Goal: Information Seeking & Learning: Check status

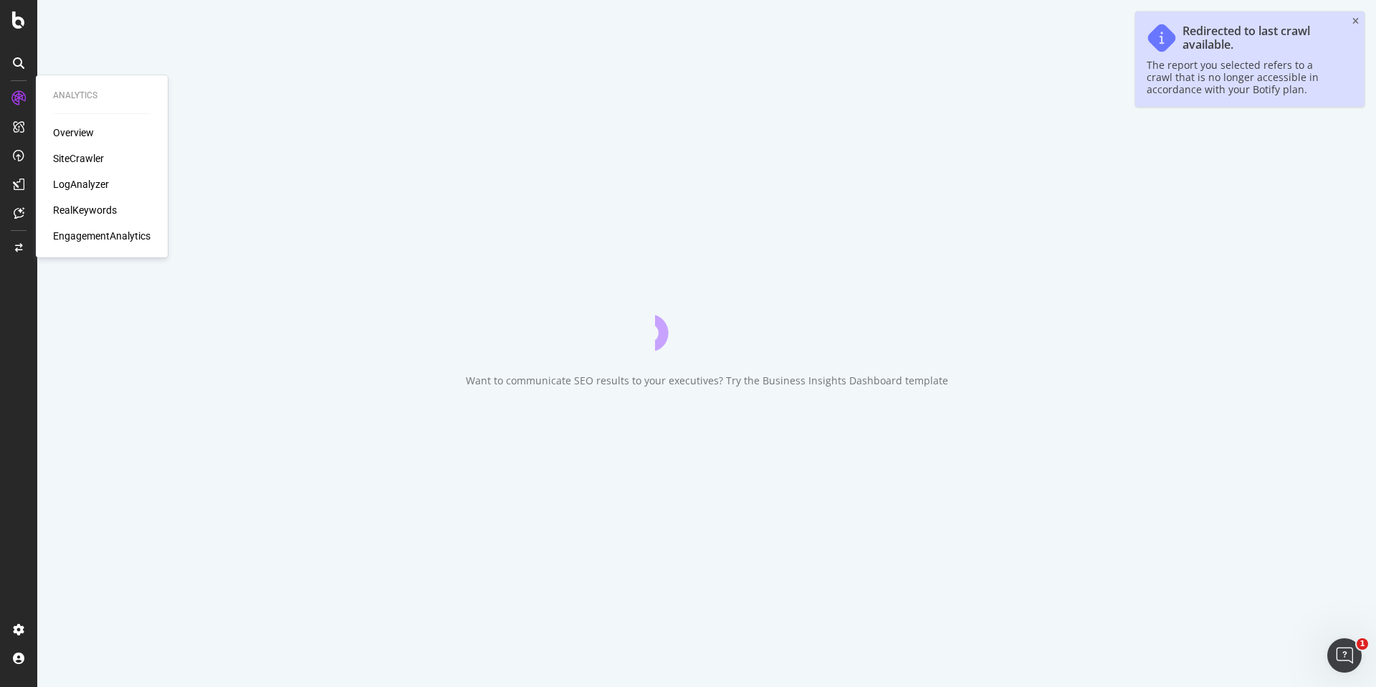
click at [67, 180] on div "LogAnalyzer" at bounding box center [81, 184] width 56 height 14
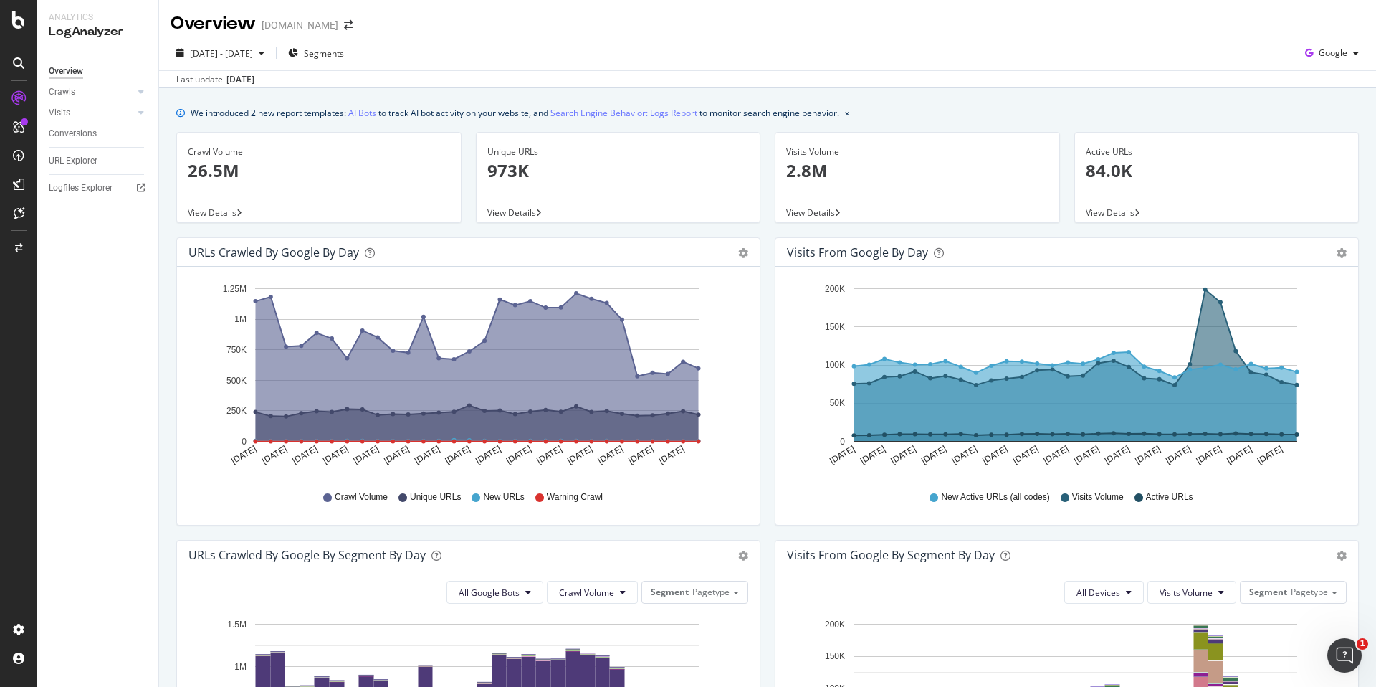
click at [245, 157] on div "Crawl Volume" at bounding box center [319, 152] width 262 height 13
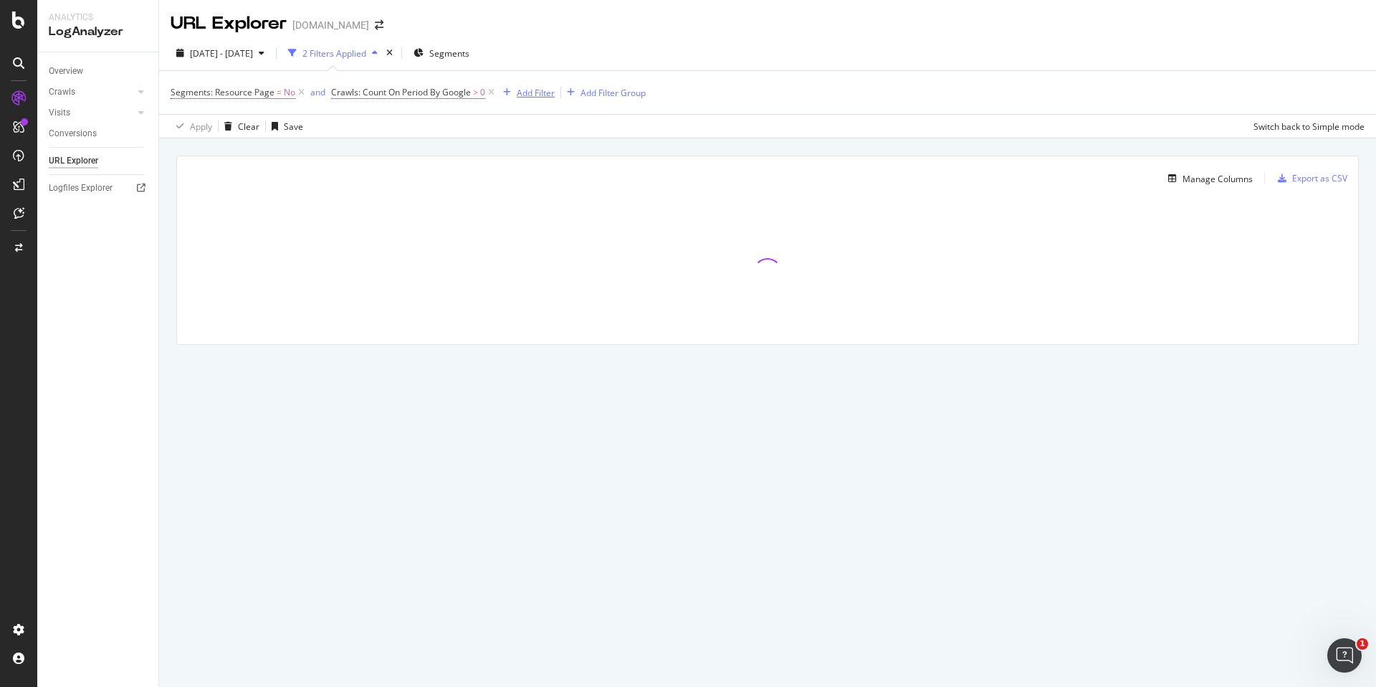
click at [527, 91] on div "Add Filter" at bounding box center [536, 93] width 38 height 12
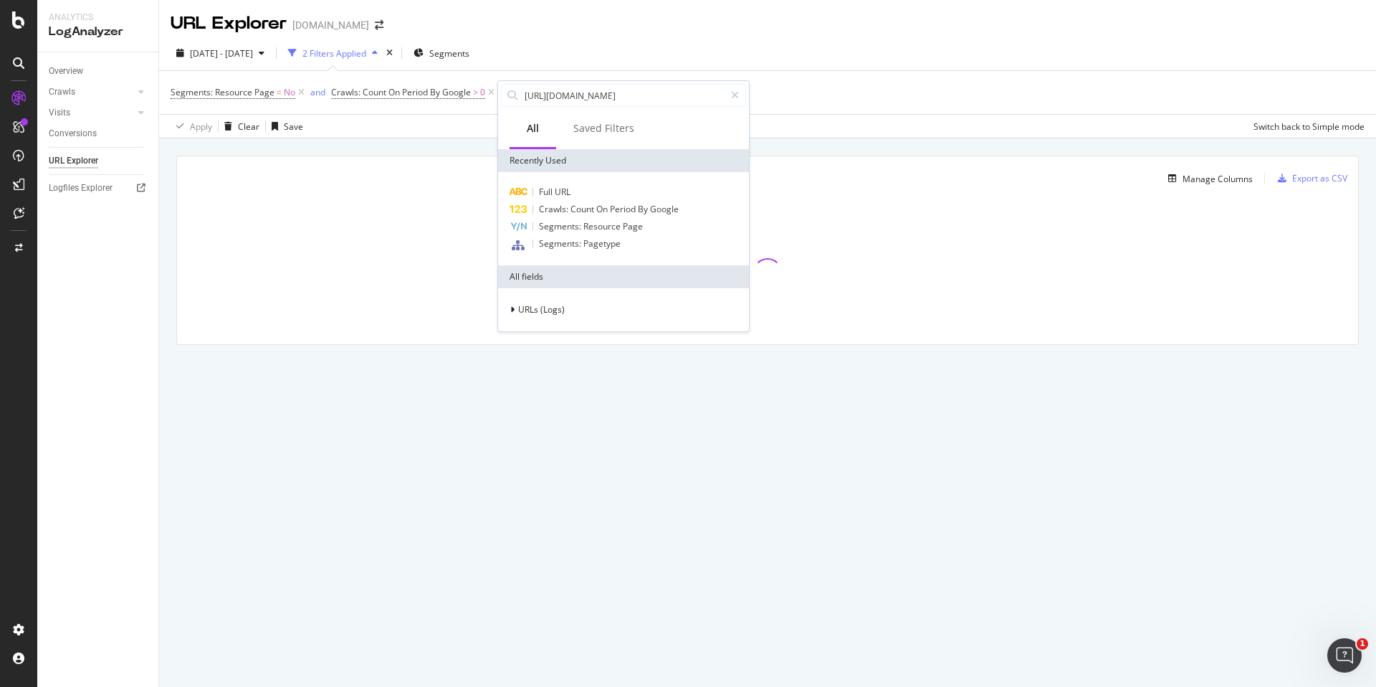
scroll to position [0, 10]
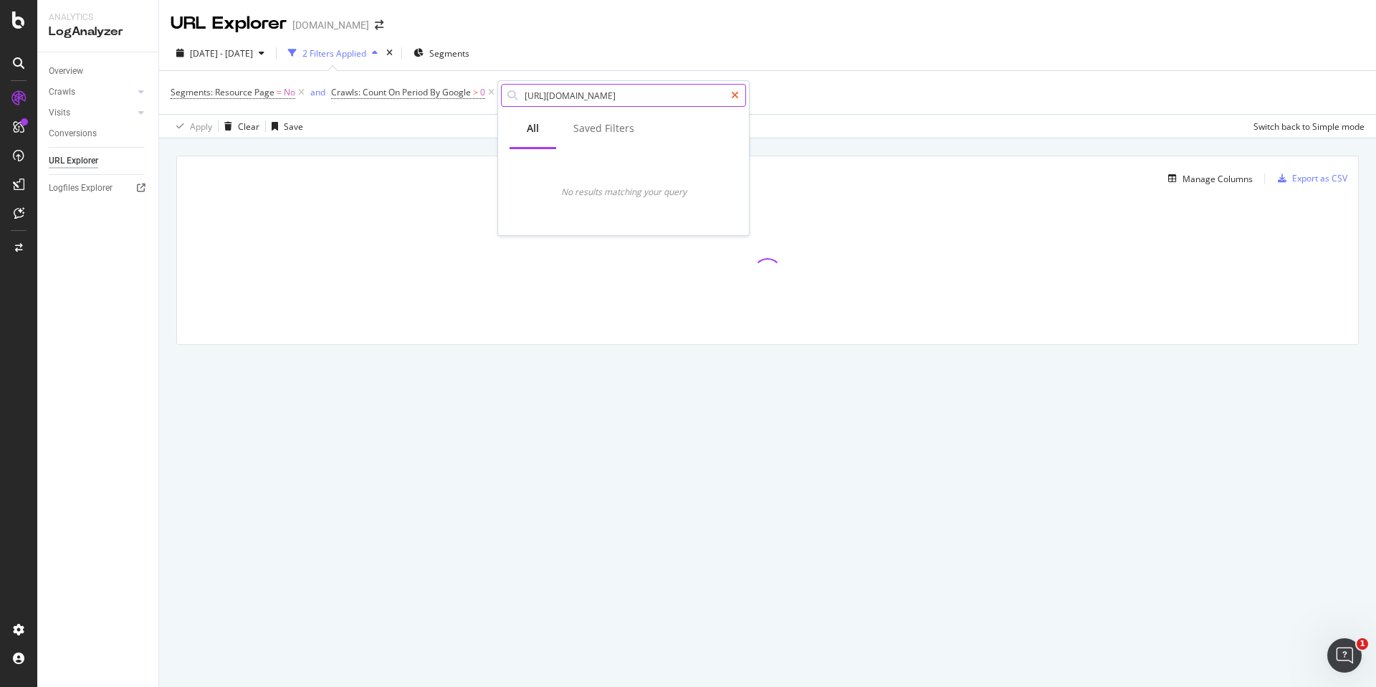
type input "[URL][DOMAIN_NAME]"
click at [736, 95] on icon at bounding box center [735, 95] width 8 height 10
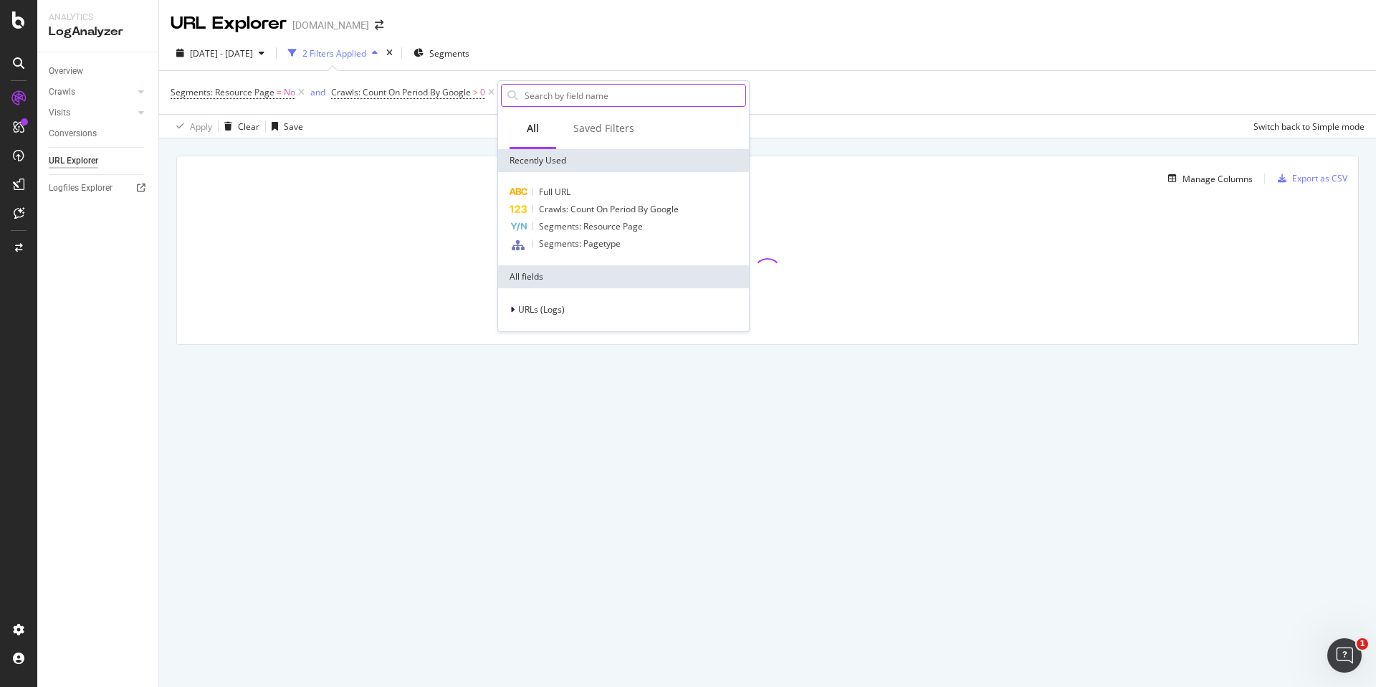
click at [621, 66] on div "[DATE] - [DATE] 2 Filters Applied Segments" at bounding box center [767, 56] width 1217 height 29
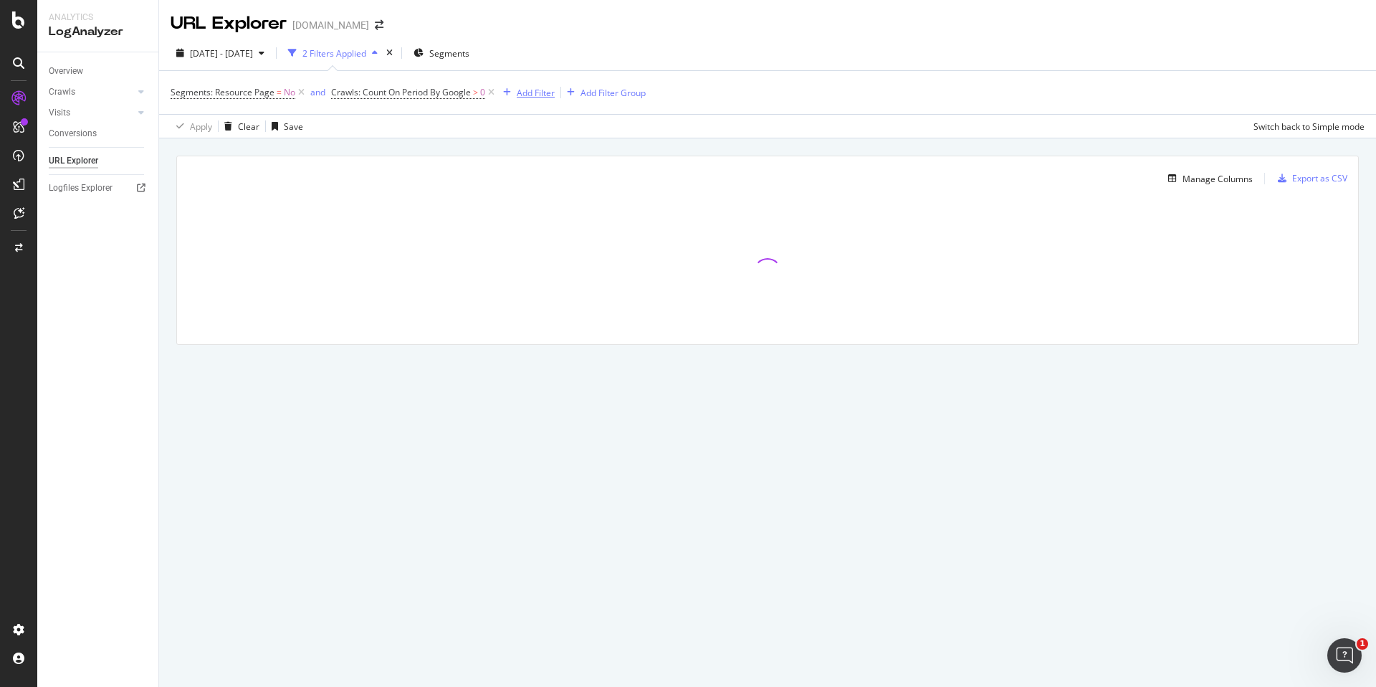
click at [533, 92] on div "Add Filter" at bounding box center [536, 93] width 38 height 12
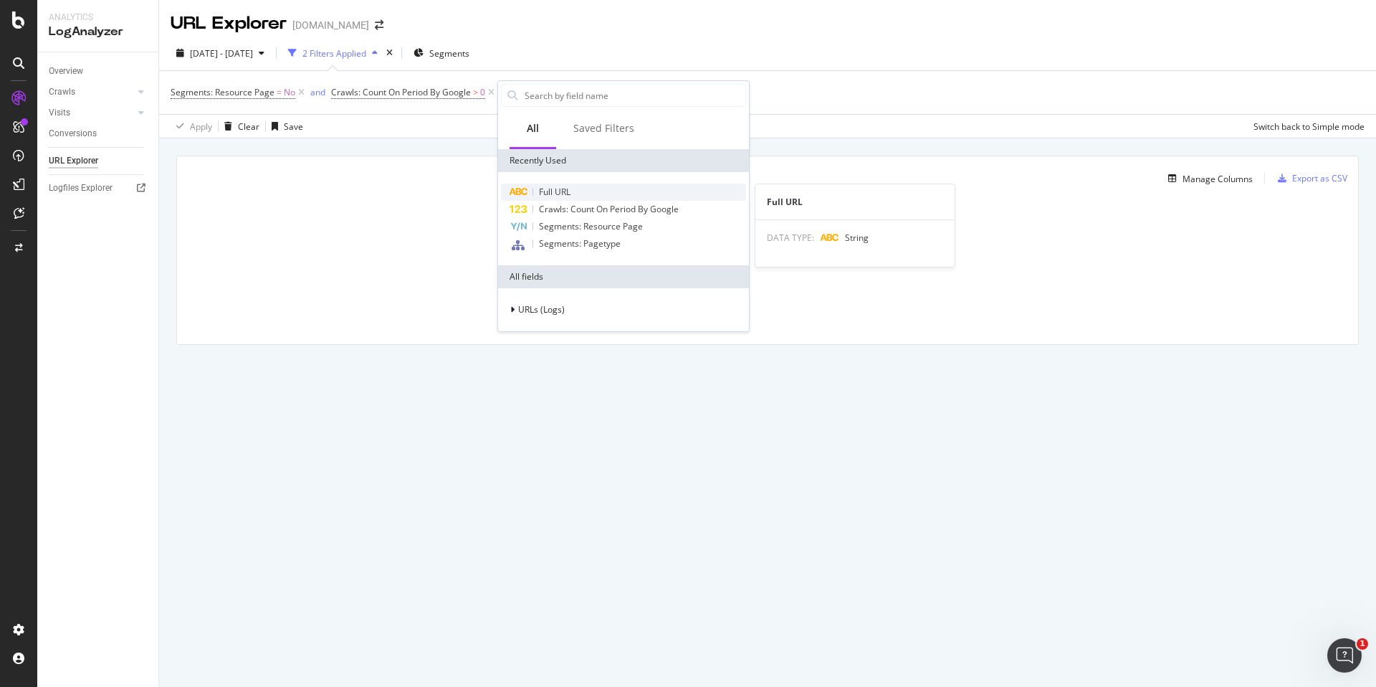
click at [568, 189] on span "Full URL" at bounding box center [555, 192] width 32 height 12
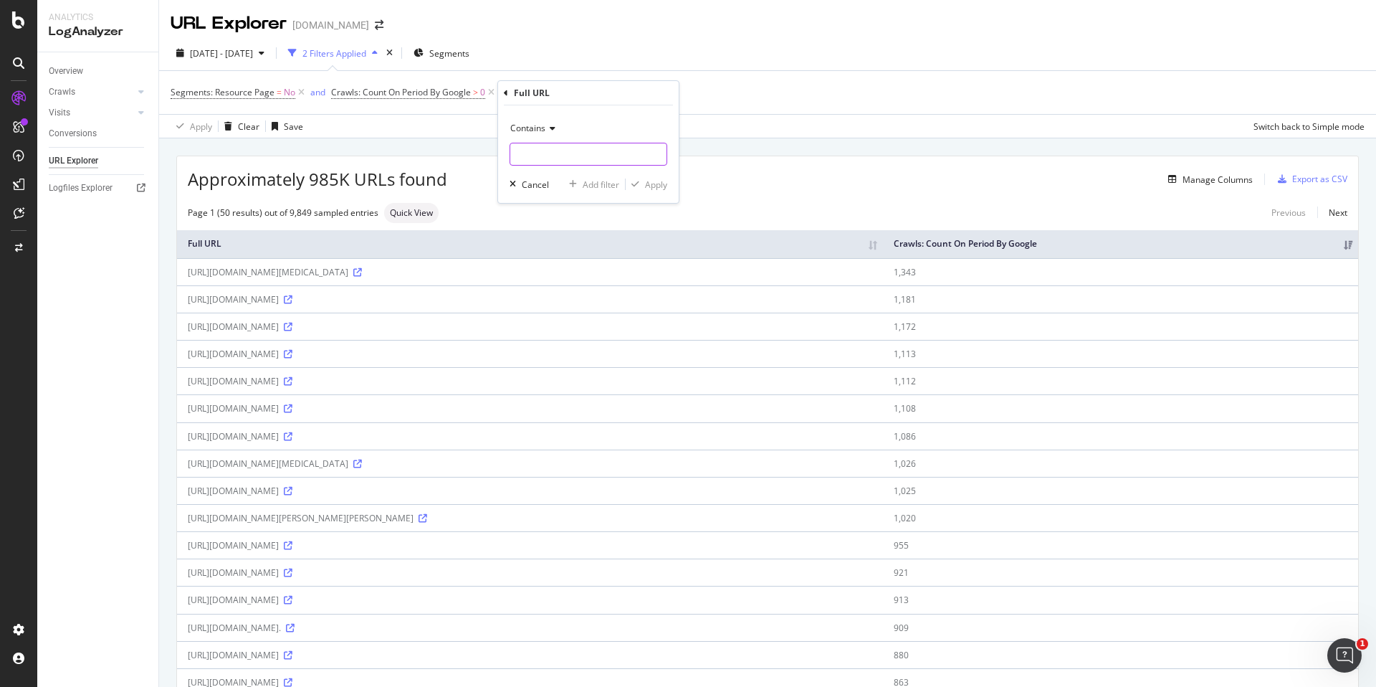
click at [569, 148] on input "text" at bounding box center [588, 154] width 156 height 23
paste input "[URL][DOMAIN_NAME]"
drag, startPoint x: 528, startPoint y: 154, endPoint x: 502, endPoint y: 155, distance: 25.8
click at [502, 155] on div "Contains [URL][DOMAIN_NAME] Cancel Add filter Apply" at bounding box center [588, 153] width 181 height 97
type input "/b/reptile-light-fixtures-1748"
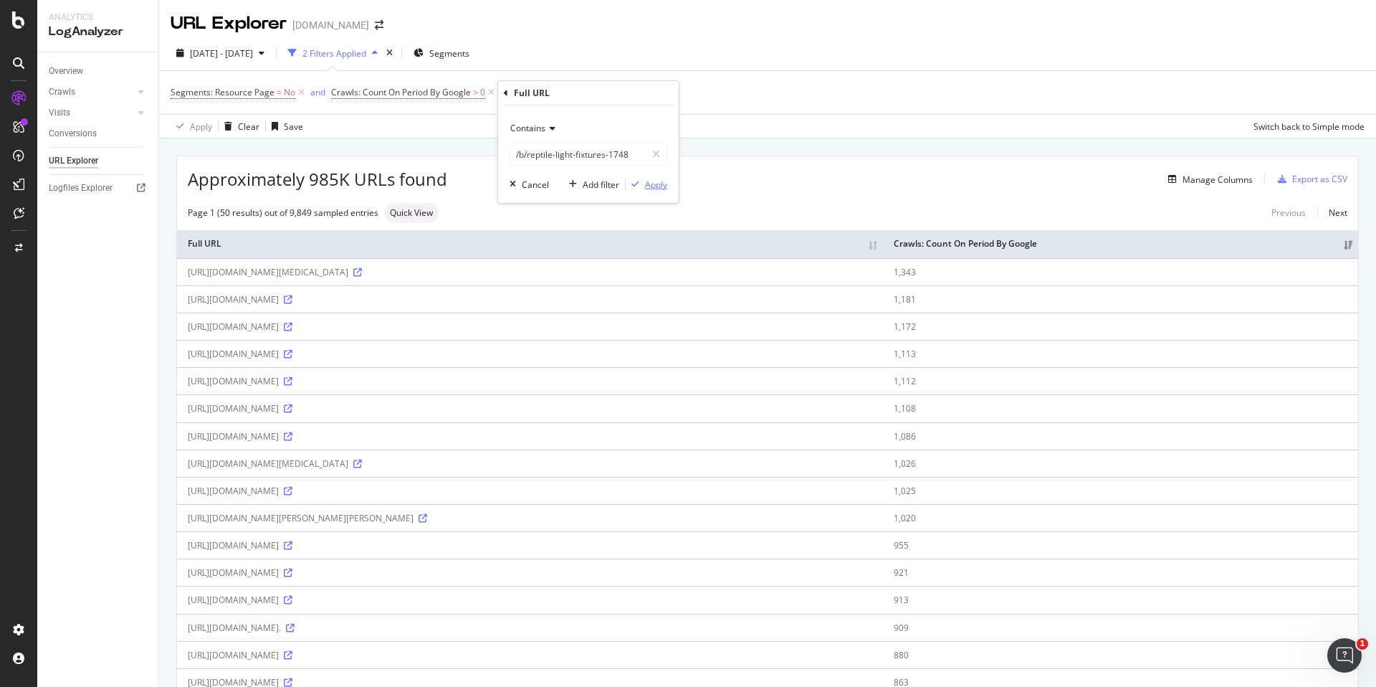
click at [649, 188] on div "Apply" at bounding box center [656, 184] width 22 height 12
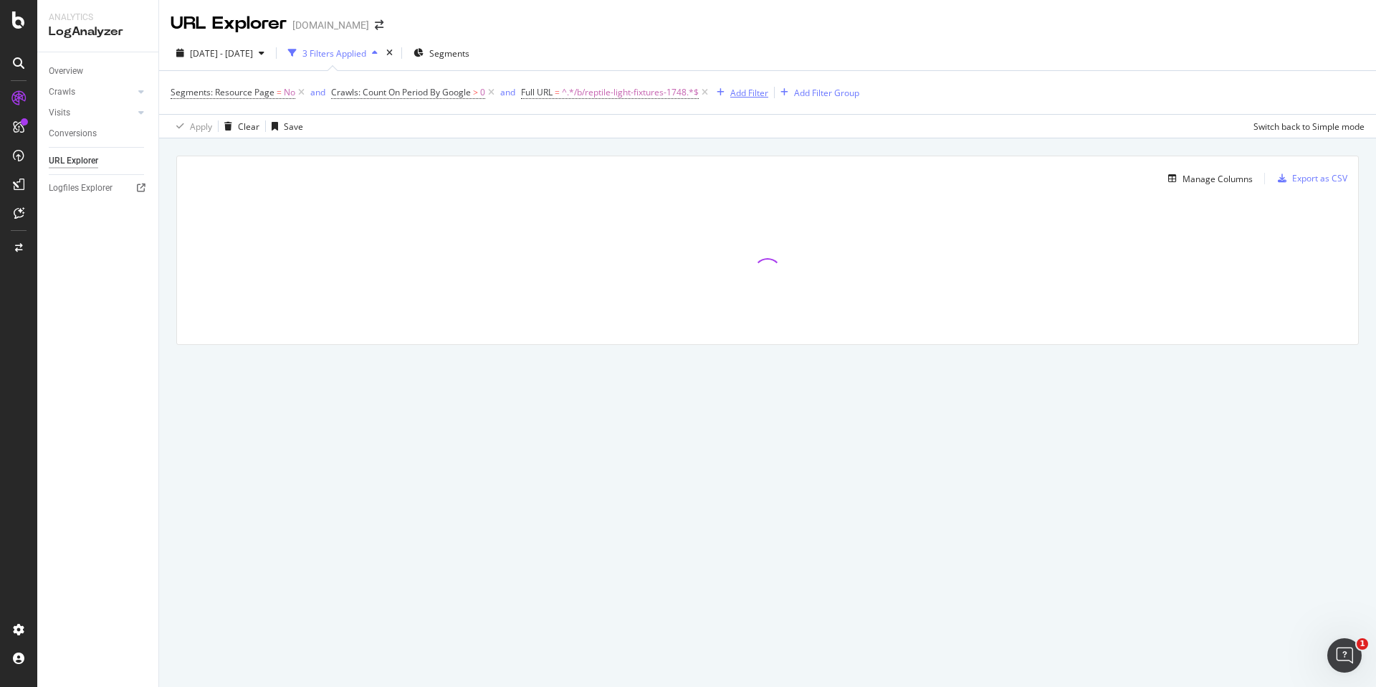
click at [721, 92] on icon "button" at bounding box center [721, 92] width 8 height 9
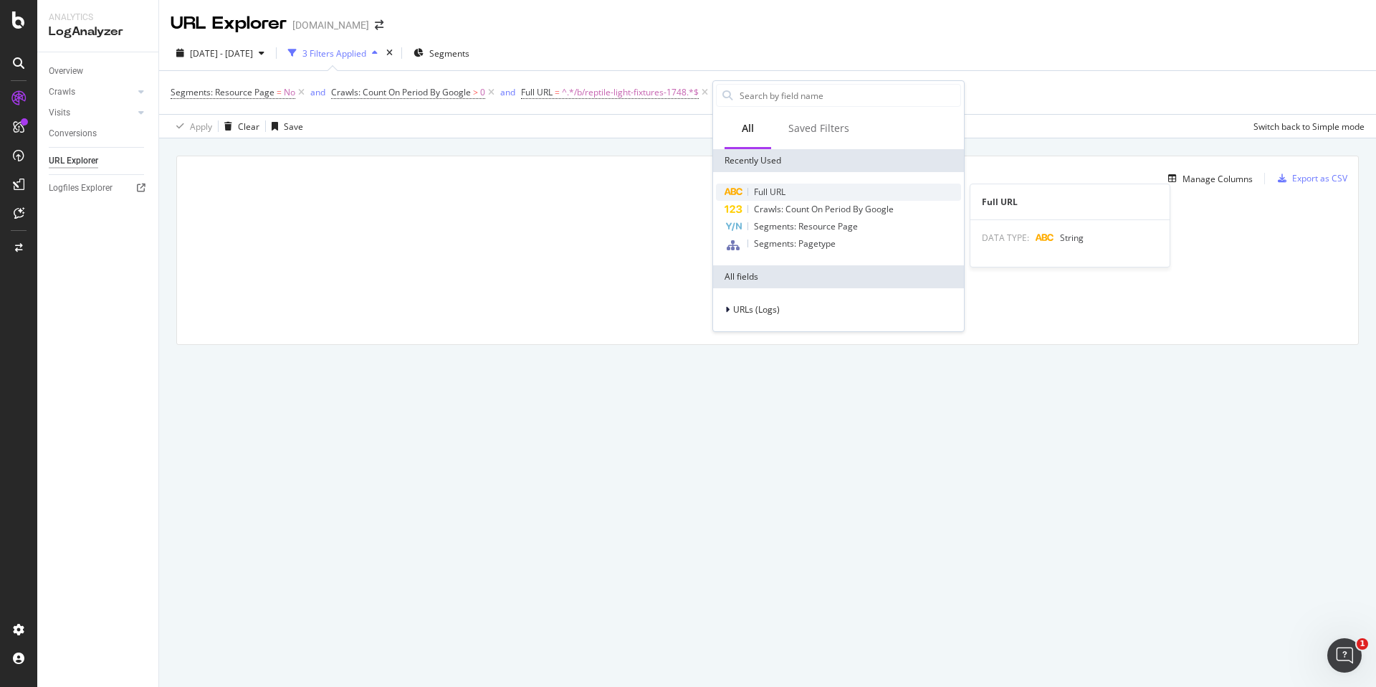
click at [770, 187] on span "Full URL" at bounding box center [770, 192] width 32 height 12
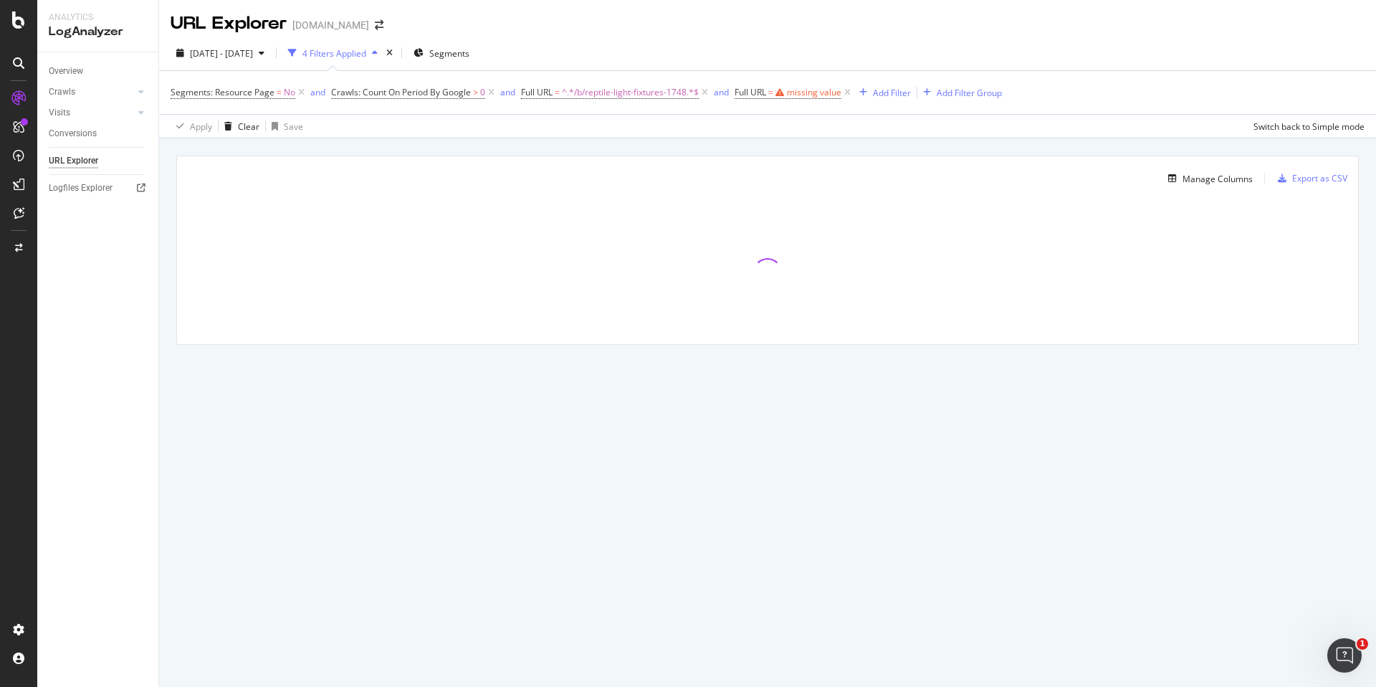
click at [679, 154] on div "Manage Columns Export as CSV Full URL Crawls: Count On Period By Google" at bounding box center [767, 266] width 1217 height 257
click at [853, 91] on icon at bounding box center [848, 92] width 12 height 14
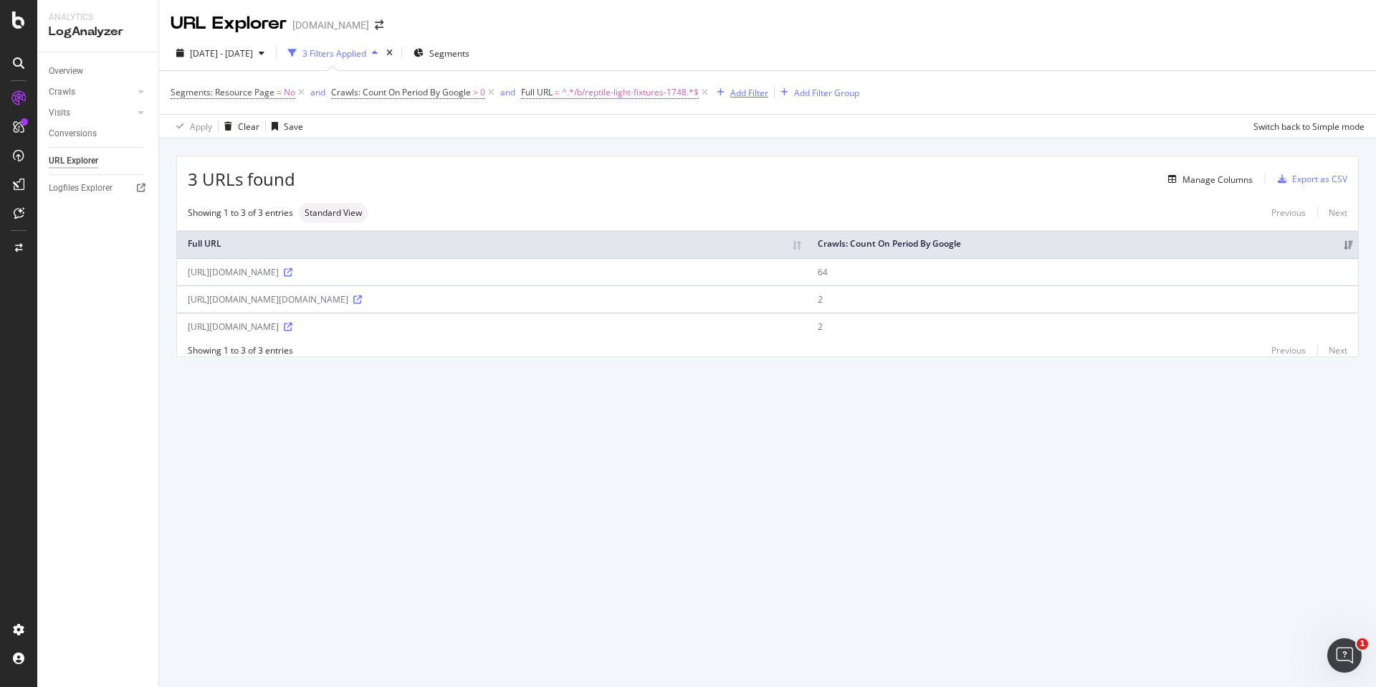
click at [749, 95] on div "Add Filter" at bounding box center [749, 93] width 38 height 12
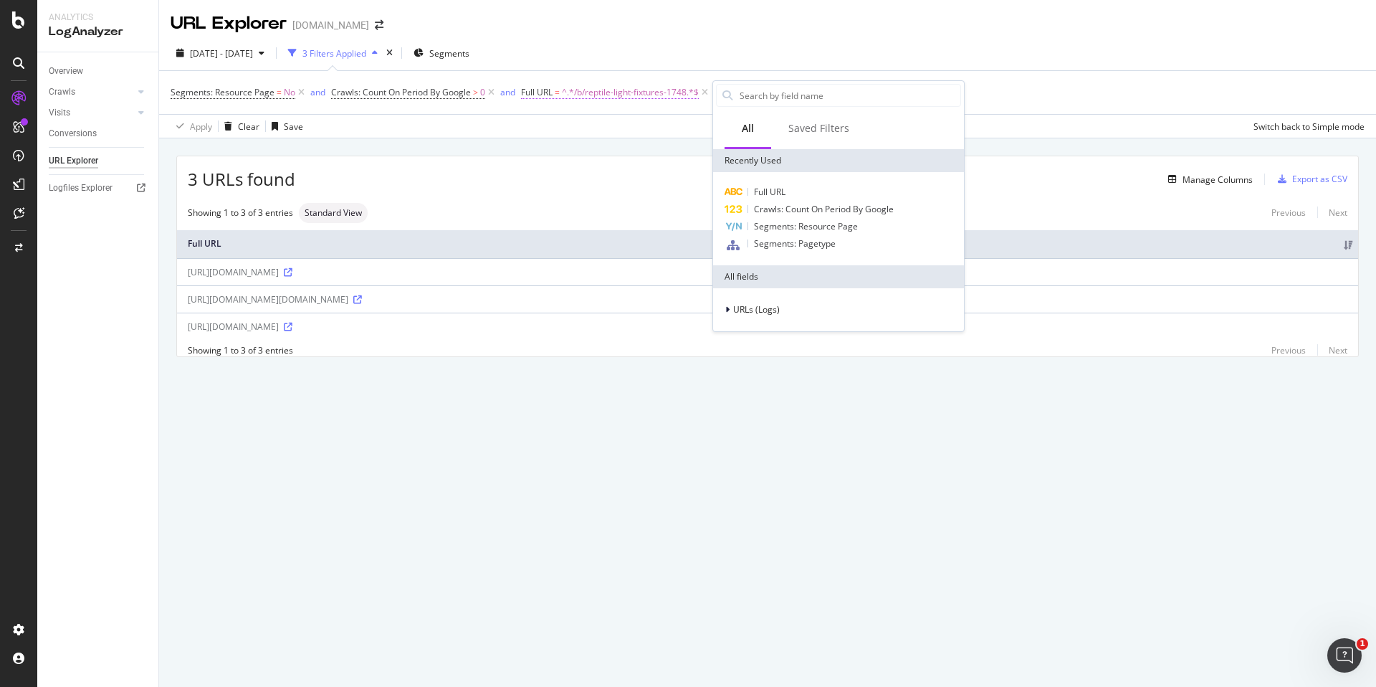
click at [685, 92] on span "^.*/b/reptile-light-fixtures-1748.*$" at bounding box center [630, 92] width 137 height 20
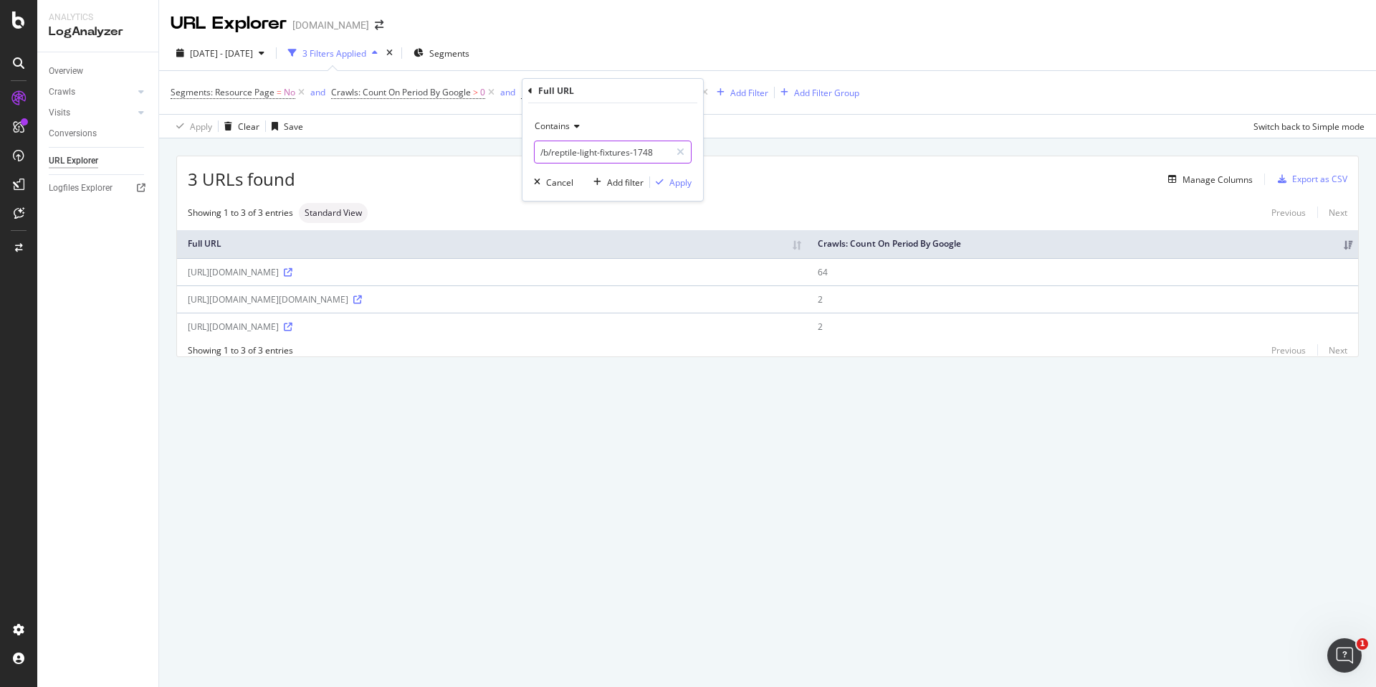
click at [606, 151] on input "/b/reptile-light-fixtures-1748" at bounding box center [602, 151] width 135 height 23
paste input "[URL][DOMAIN_NAME]"
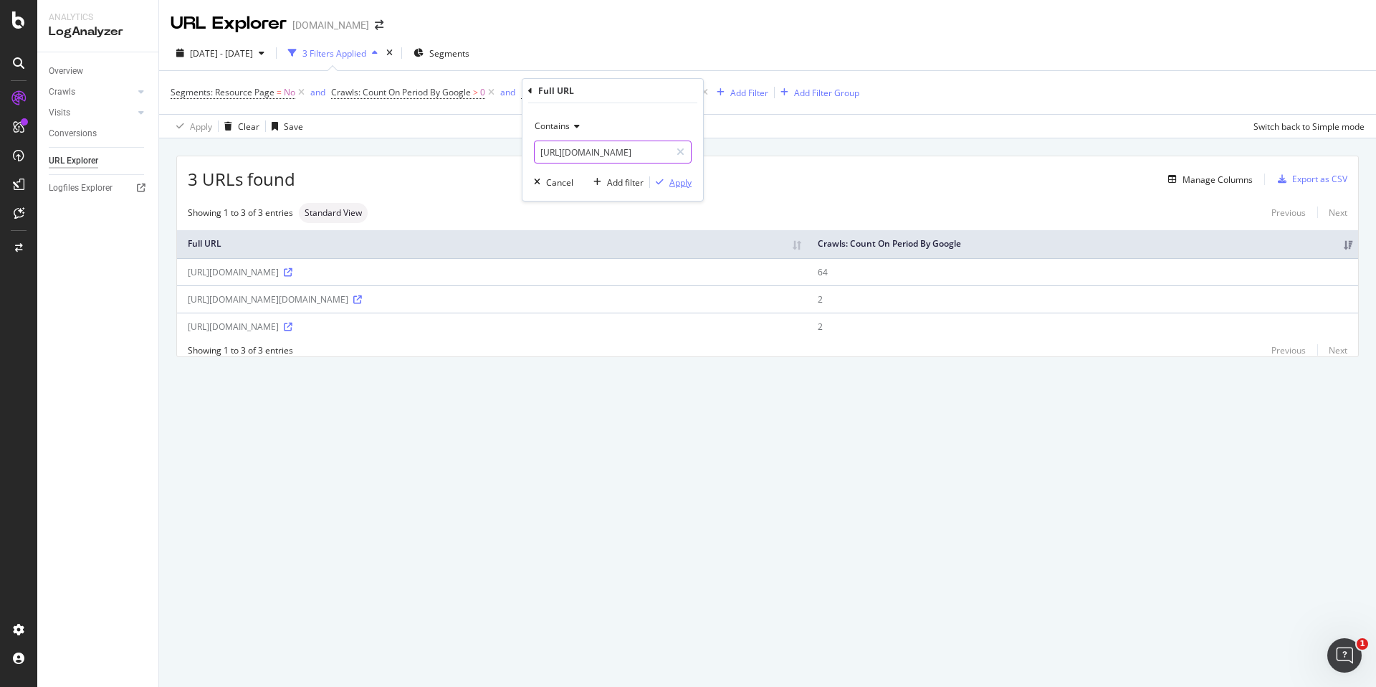
type input "[URL][DOMAIN_NAME]"
click at [672, 183] on div "Apply" at bounding box center [681, 182] width 22 height 12
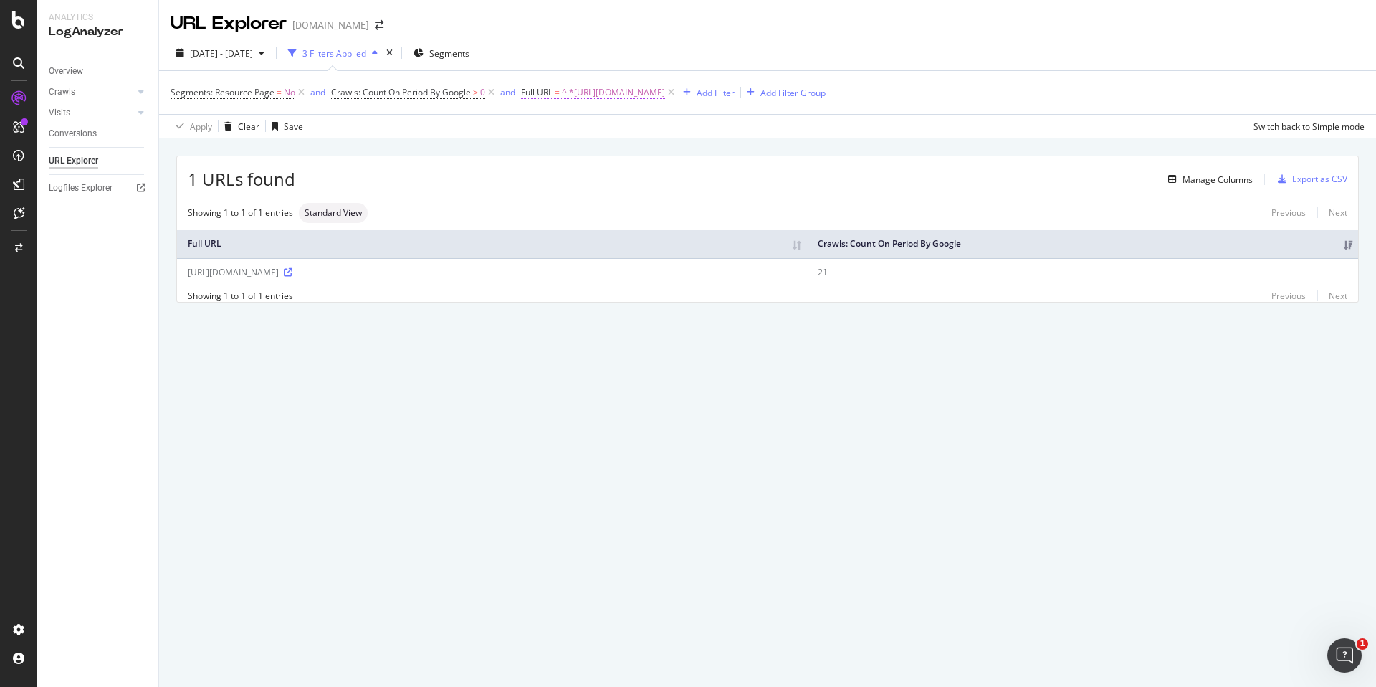
click at [665, 94] on span "^.*[URL][DOMAIN_NAME]" at bounding box center [613, 92] width 103 height 20
click at [611, 153] on input "[URL][DOMAIN_NAME]" at bounding box center [602, 151] width 135 height 23
paste input "fluorescent-heating-lighting-reptile_c1047_f68v85072"
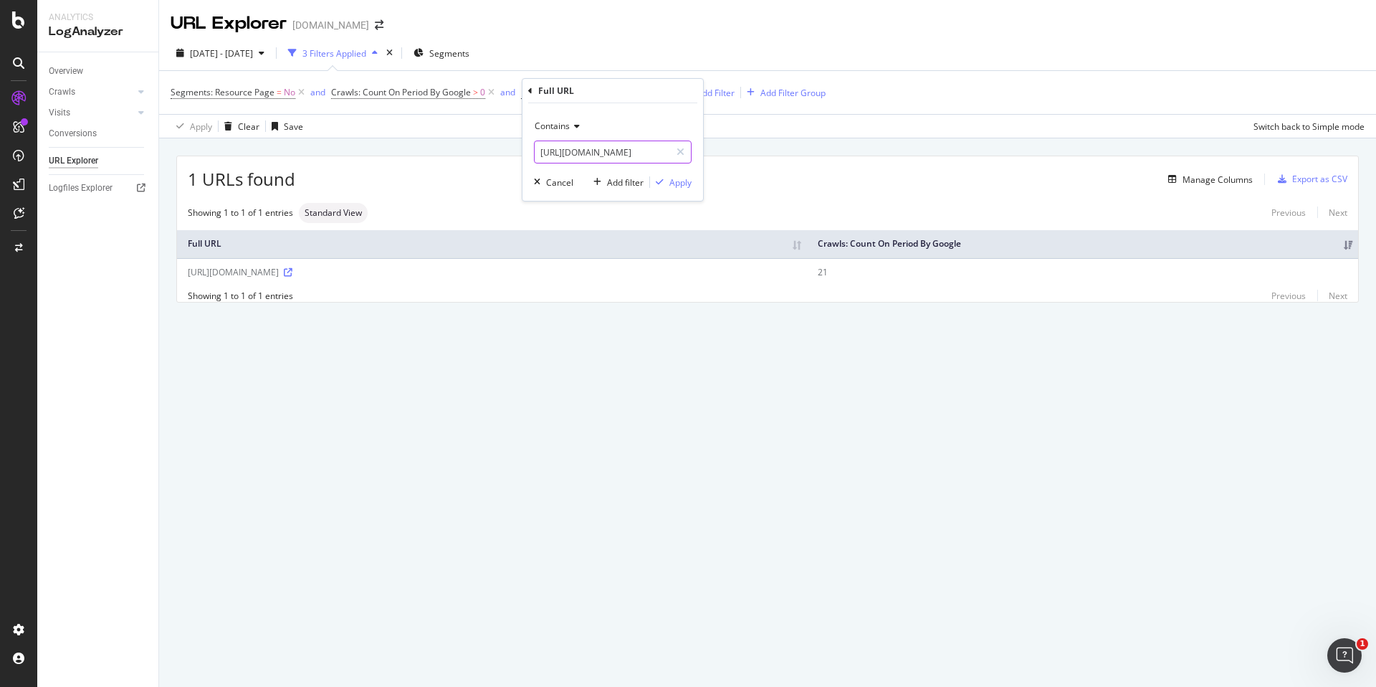
scroll to position [0, 193]
type input "[URL][DOMAIN_NAME]"
click at [681, 185] on div "Apply" at bounding box center [681, 182] width 22 height 12
